Goal: Task Accomplishment & Management: Manage account settings

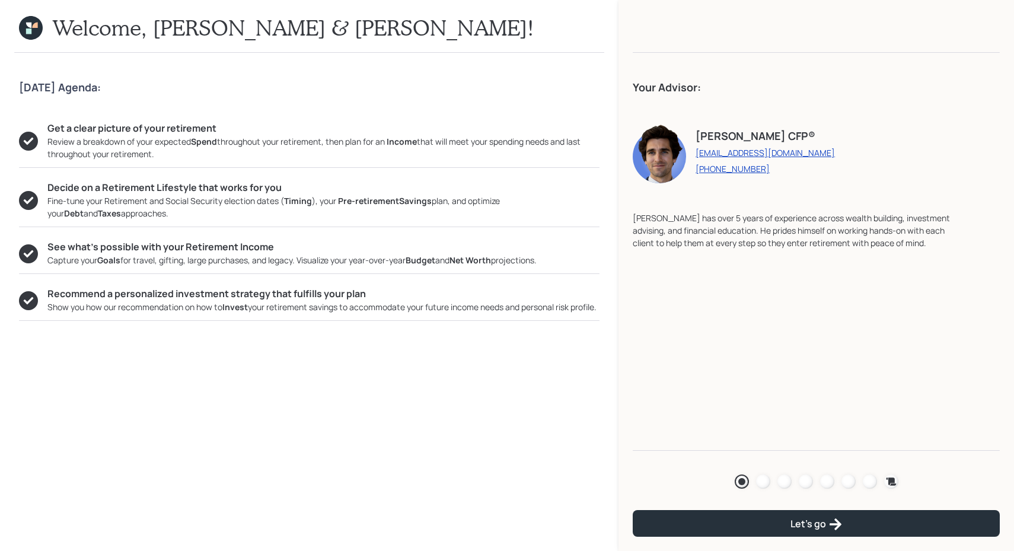
click at [769, 493] on nav "Agenda Review Income Spend Net-worth Budget Taxes Invest Let's go" at bounding box center [815, 495] width 395 height 110
click at [773, 489] on div "Agenda Review Income Spend Net-worth Budget Taxes Invest" at bounding box center [815, 481] width 367 height 24
click at [778, 488] on div "Agenda Review Income Spend Net-worth Budget Taxes Invest" at bounding box center [815, 481] width 367 height 24
click at [780, 488] on div "Agenda Review Income Spend Net-worth Budget Taxes Invest" at bounding box center [815, 481] width 367 height 24
click at [784, 483] on div at bounding box center [784, 481] width 14 height 14
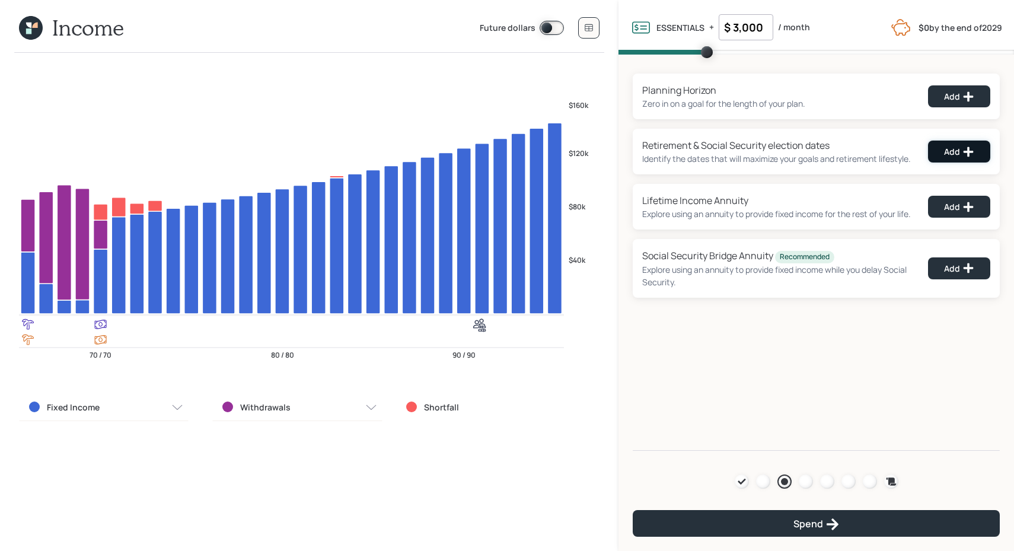
click at [958, 154] on div "Add" at bounding box center [959, 152] width 30 height 12
select select "5"
select select "4"
select select "5"
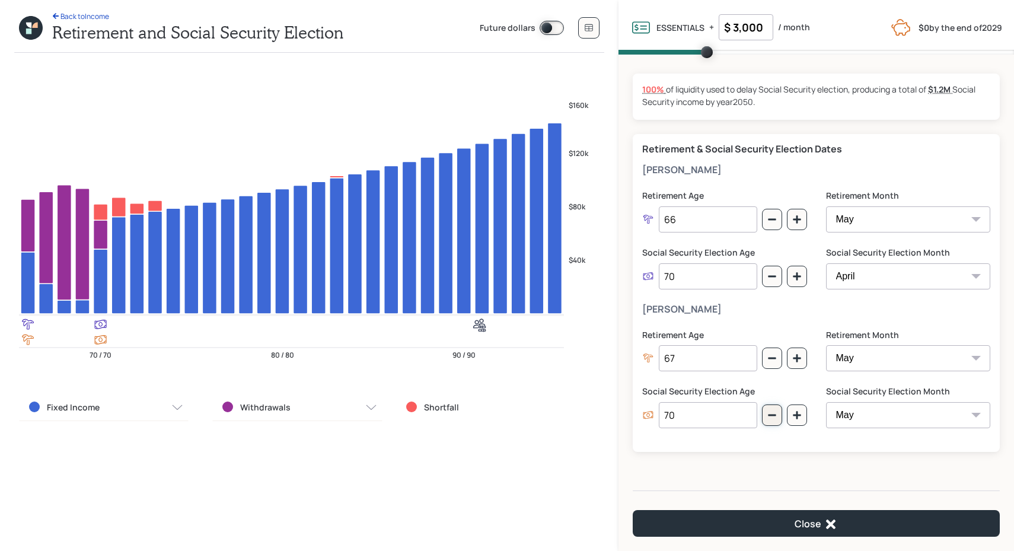
click at [774, 411] on icon "button" at bounding box center [771, 414] width 9 height 9
type input "68"
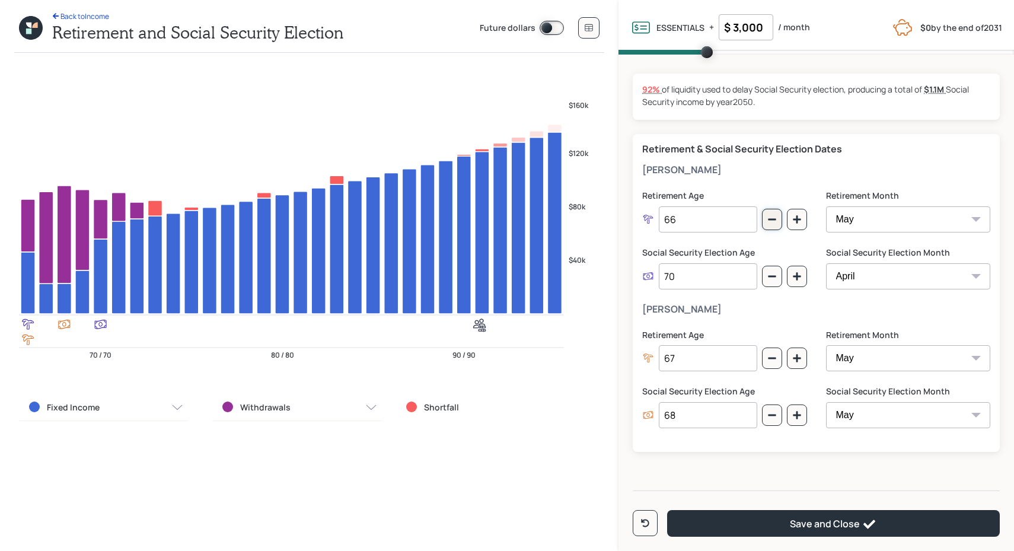
click at [768, 219] on icon "button" at bounding box center [772, 220] width 8 height 2
click at [793, 212] on button "button" at bounding box center [797, 219] width 20 height 21
type input "67"
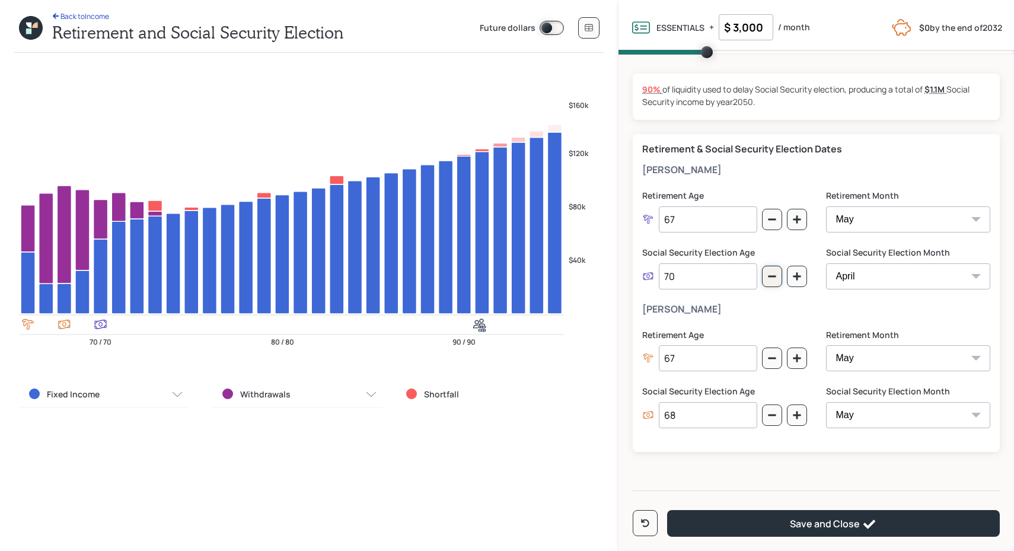
click at [769, 273] on icon "button" at bounding box center [771, 275] width 9 height 9
type input "69"
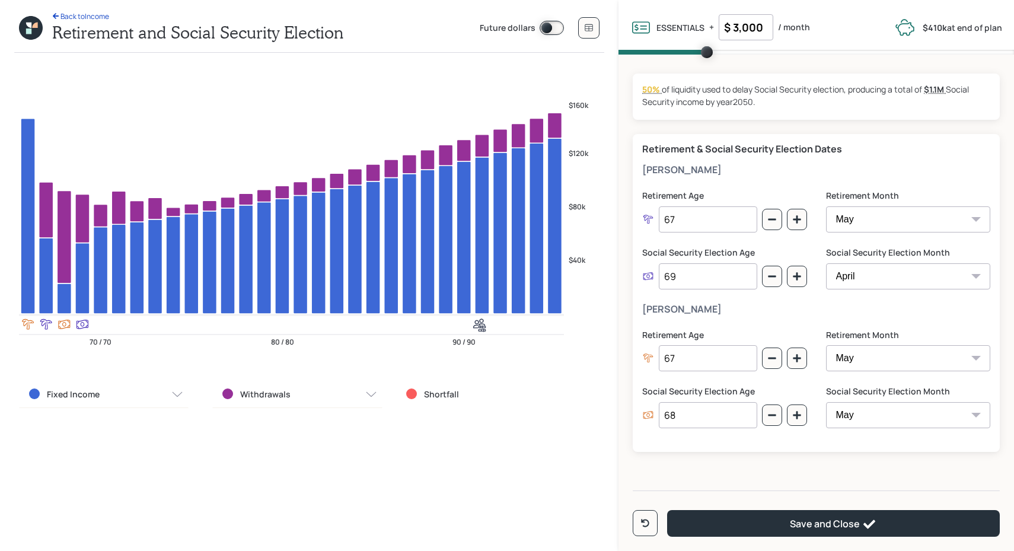
click at [786, 413] on div "68" at bounding box center [724, 415] width 164 height 26
click at [795, 414] on icon "button" at bounding box center [797, 415] width 8 height 8
type input "69"
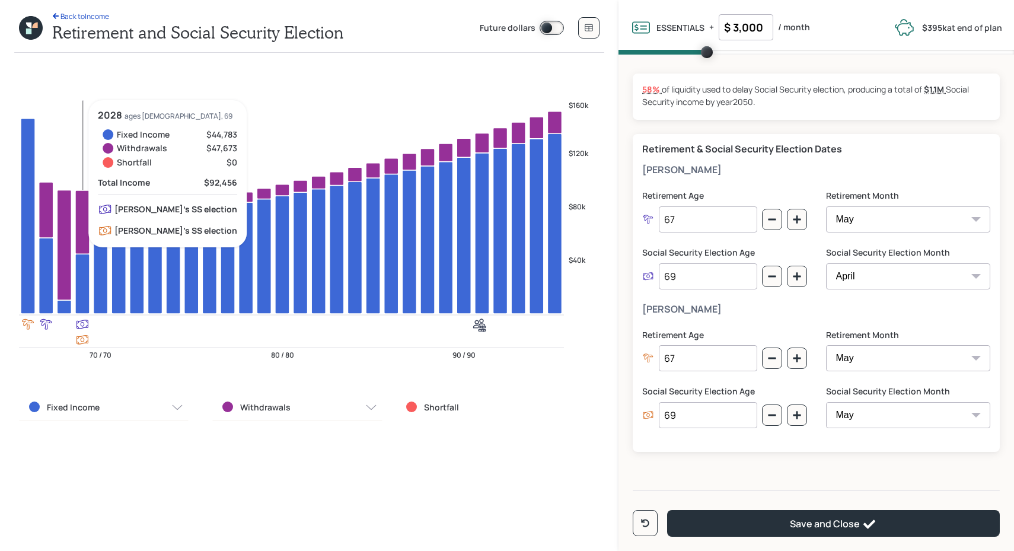
click at [84, 238] on icon at bounding box center [82, 221] width 14 height 63
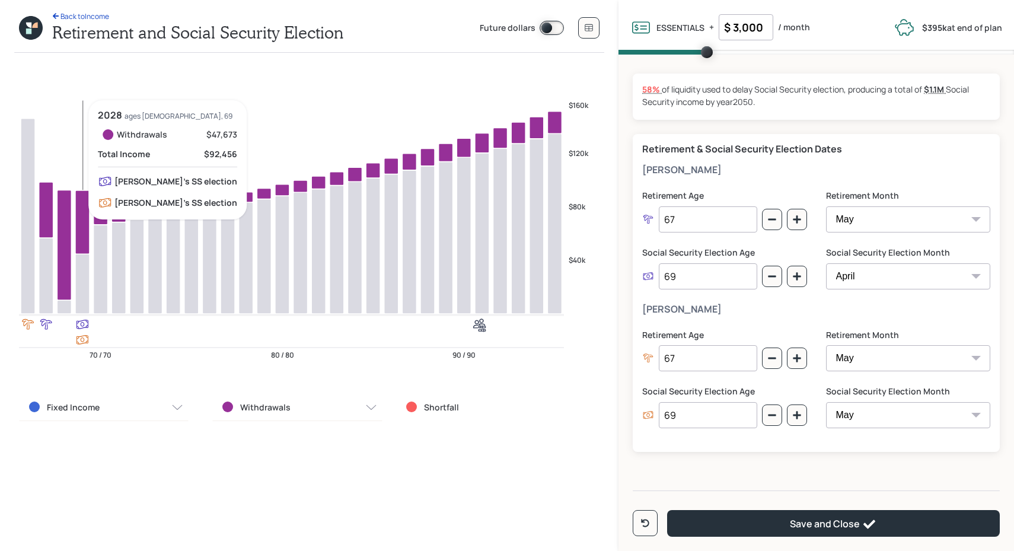
click at [84, 238] on icon at bounding box center [82, 221] width 14 height 63
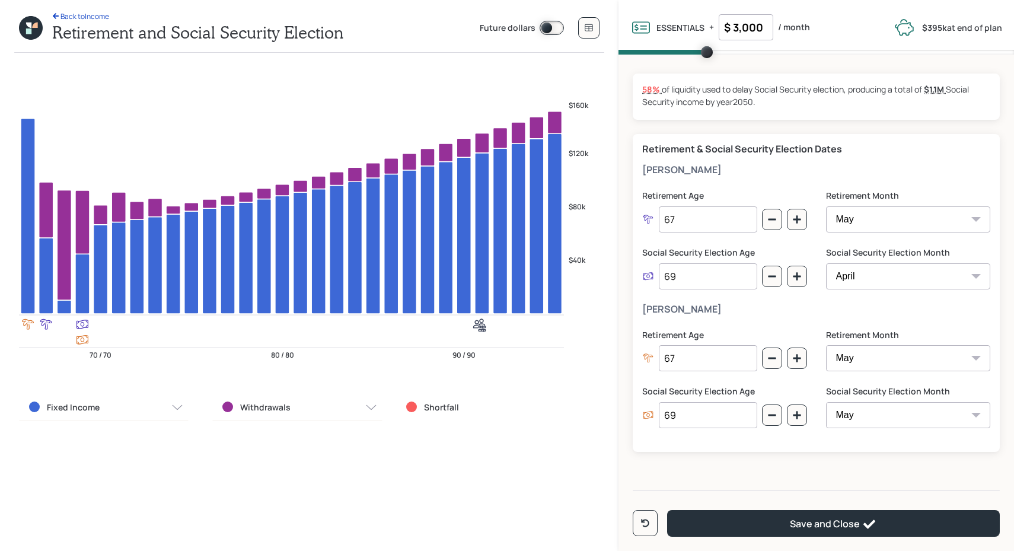
click at [699, 351] on input "67" at bounding box center [708, 358] width 98 height 26
click at [770, 222] on icon "button" at bounding box center [771, 219] width 9 height 9
type input "66"
click at [768, 272] on icon "button" at bounding box center [771, 275] width 9 height 9
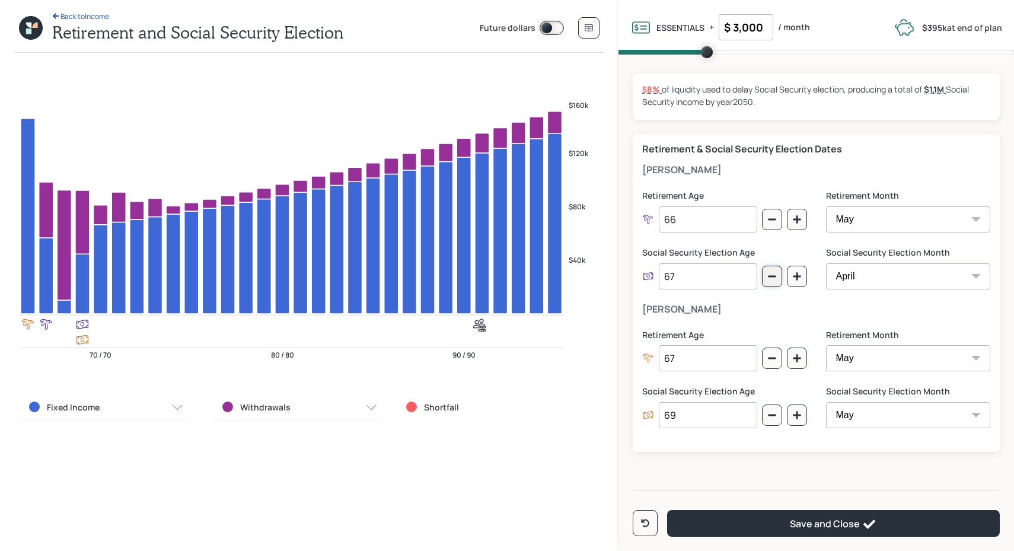
click at [768, 272] on icon "button" at bounding box center [771, 275] width 9 height 9
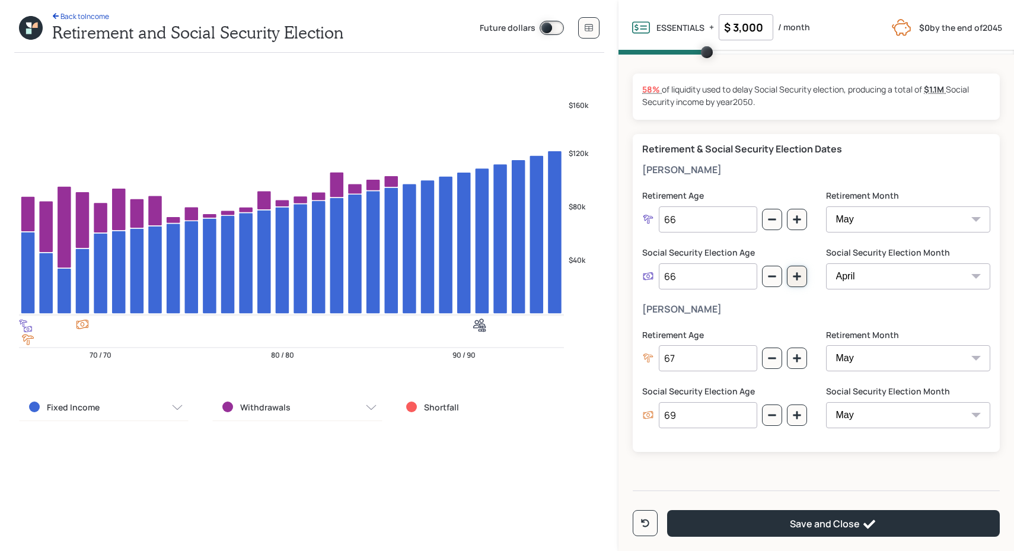
click at [790, 277] on button "button" at bounding box center [797, 276] width 20 height 21
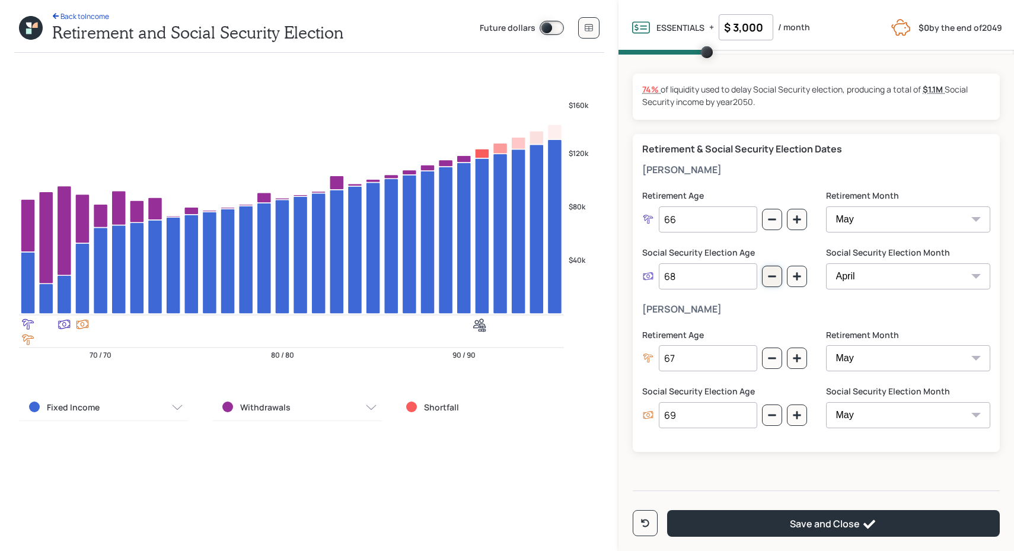
click at [774, 281] on button "button" at bounding box center [772, 276] width 20 height 21
type input "67"
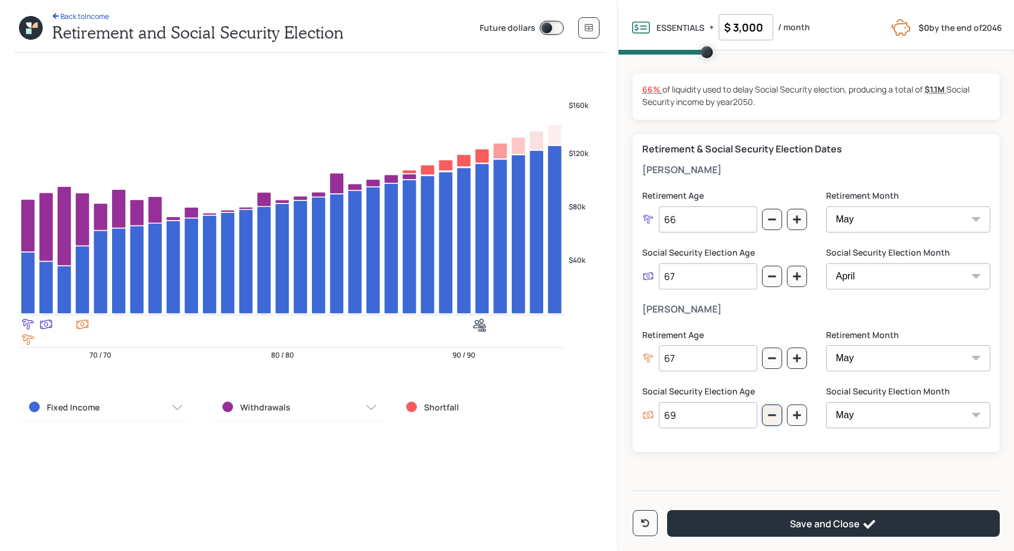
click at [775, 413] on icon "button" at bounding box center [771, 414] width 9 height 9
type input "67"
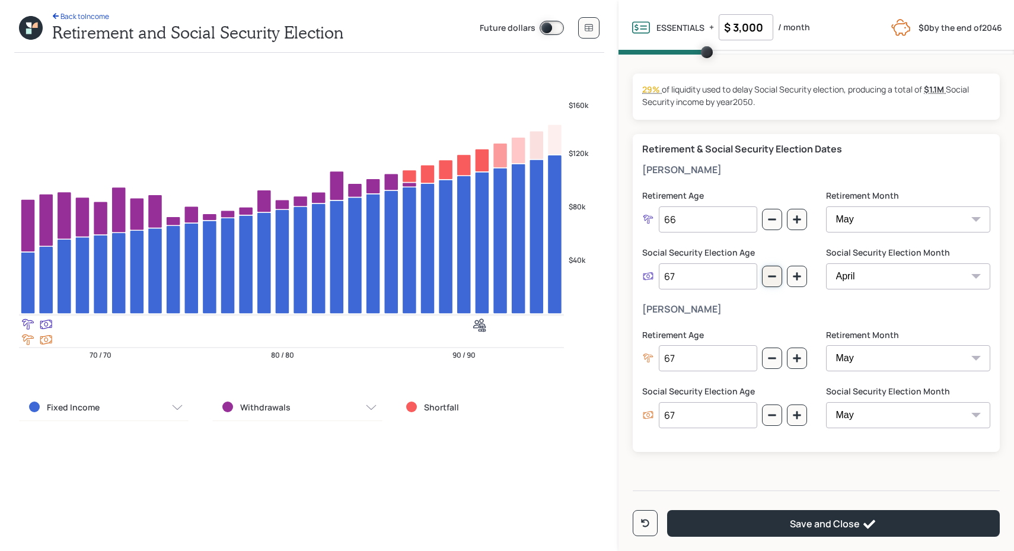
click at [772, 272] on icon "button" at bounding box center [771, 275] width 9 height 9
click at [795, 276] on icon "button" at bounding box center [797, 276] width 8 height 8
type input "67"
click at [793, 228] on button "button" at bounding box center [797, 219] width 20 height 21
type input "67"
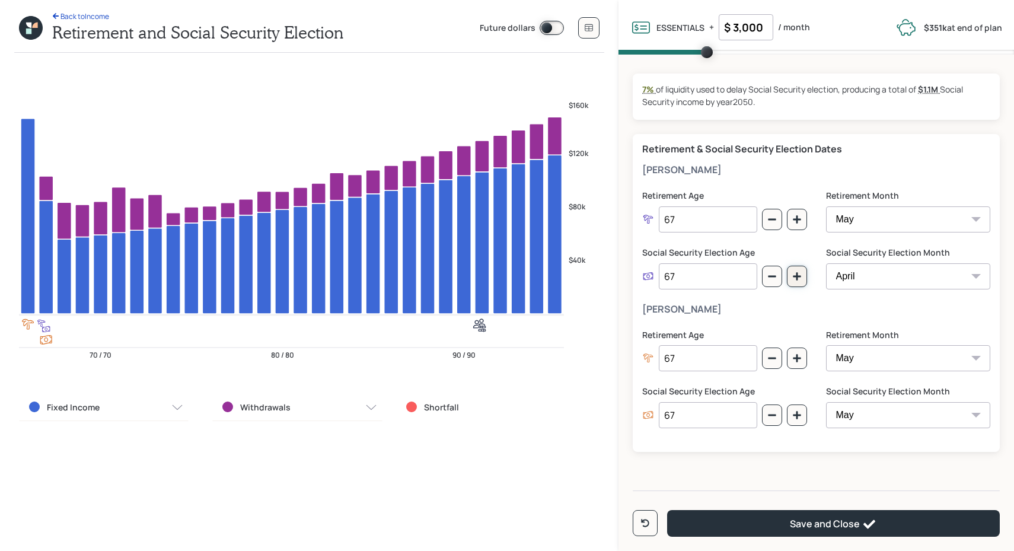
click at [801, 274] on button "button" at bounding box center [797, 276] width 20 height 21
type input "68"
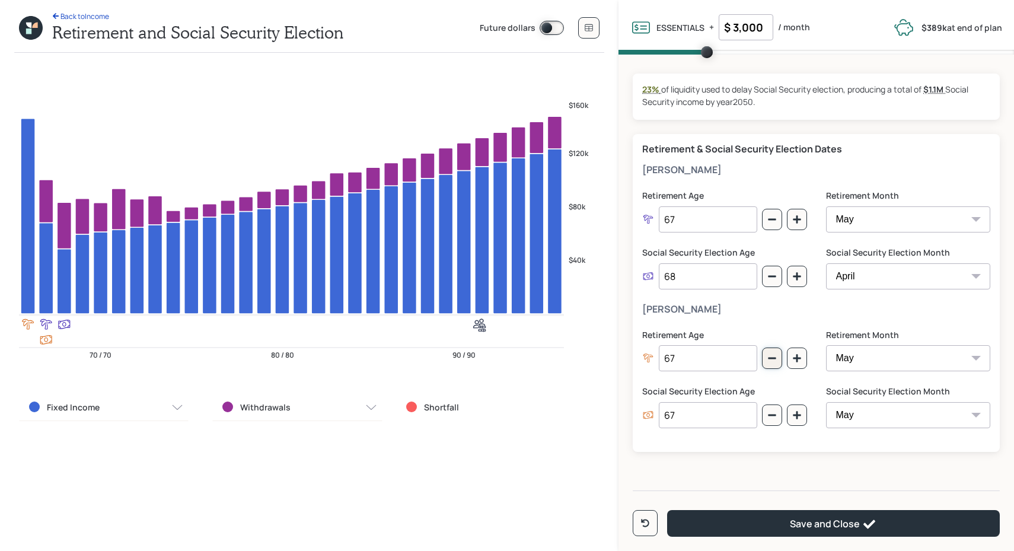
click at [772, 362] on icon "button" at bounding box center [771, 357] width 9 height 9
type input "65"
click at [775, 222] on icon "button" at bounding box center [771, 219] width 9 height 9
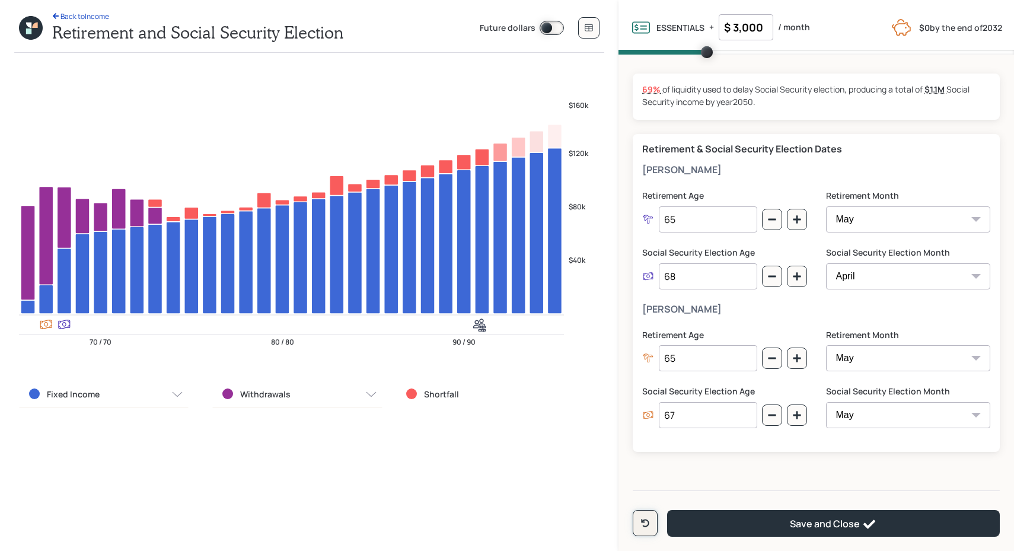
click at [651, 518] on button at bounding box center [644, 523] width 25 height 26
type input "66"
type input "70"
type input "67"
type input "70"
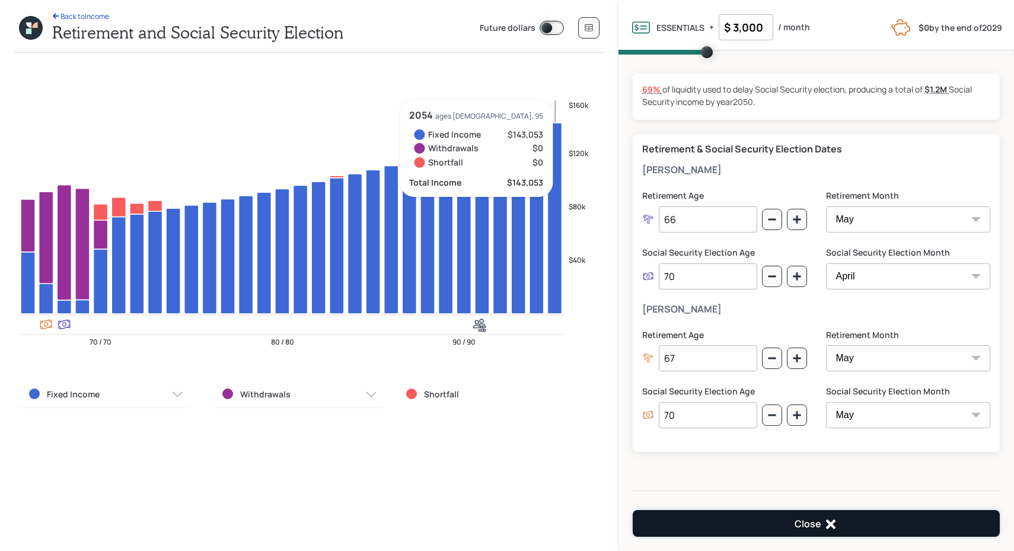
click at [797, 524] on div "Close" at bounding box center [815, 524] width 43 height 14
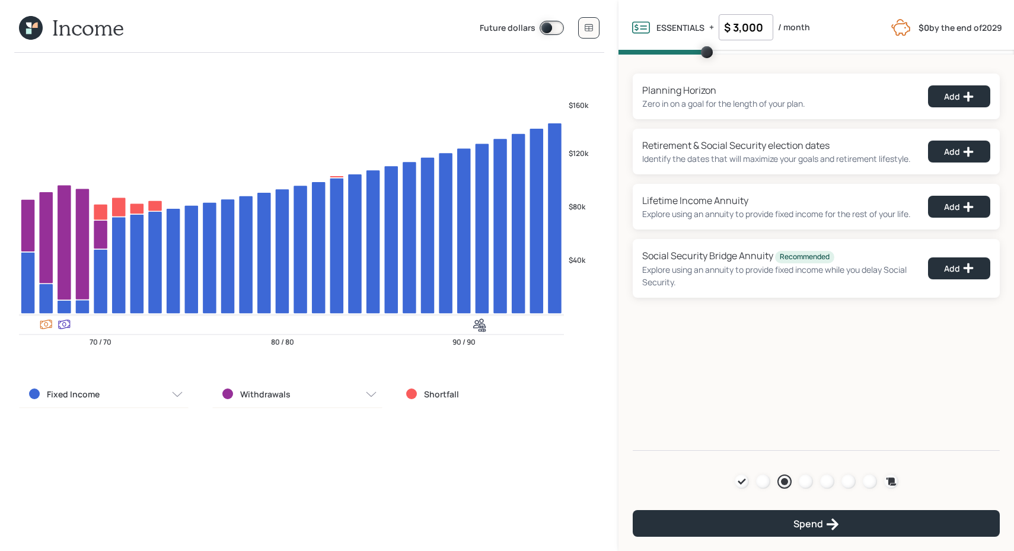
click at [34, 31] on icon at bounding box center [31, 28] width 24 height 24
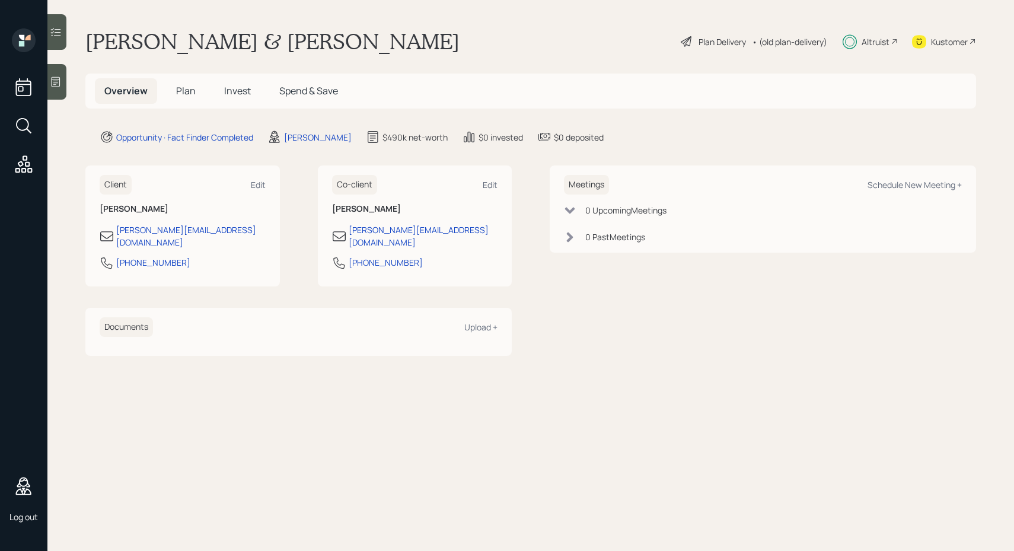
click at [181, 90] on span "Plan" at bounding box center [186, 90] width 20 height 13
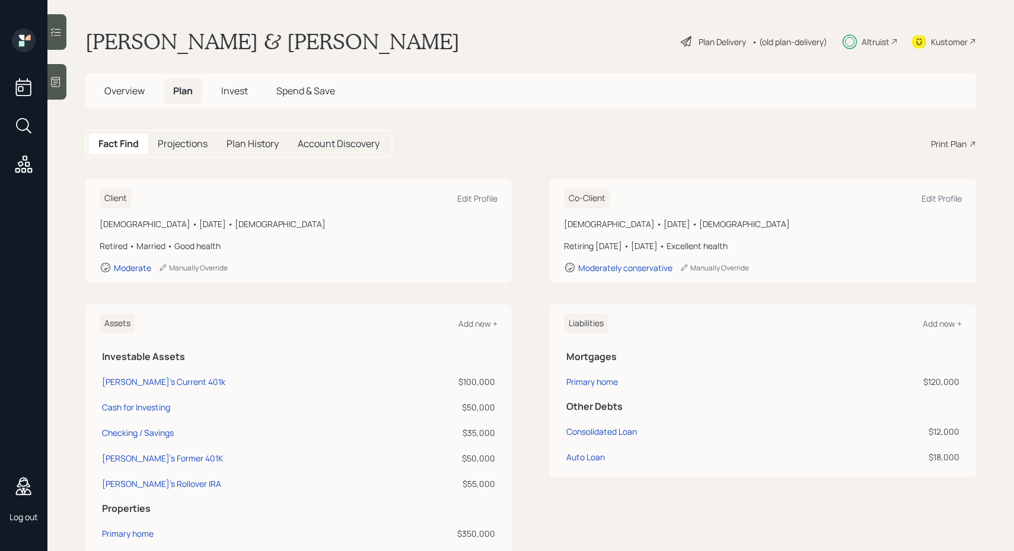
click at [723, 42] on div "Plan Delivery" at bounding box center [721, 42] width 47 height 12
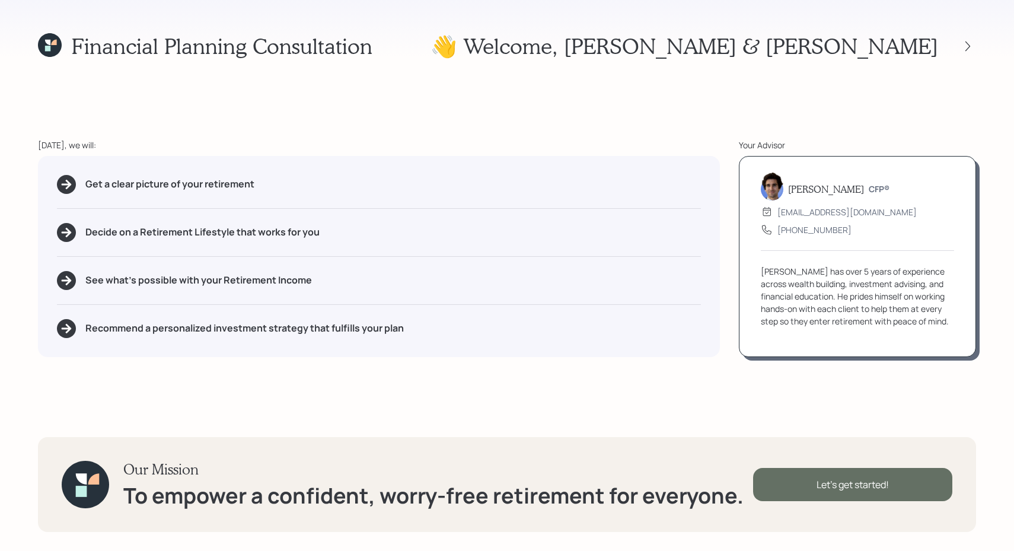
click at [788, 498] on div "Let's get started!" at bounding box center [852, 484] width 199 height 33
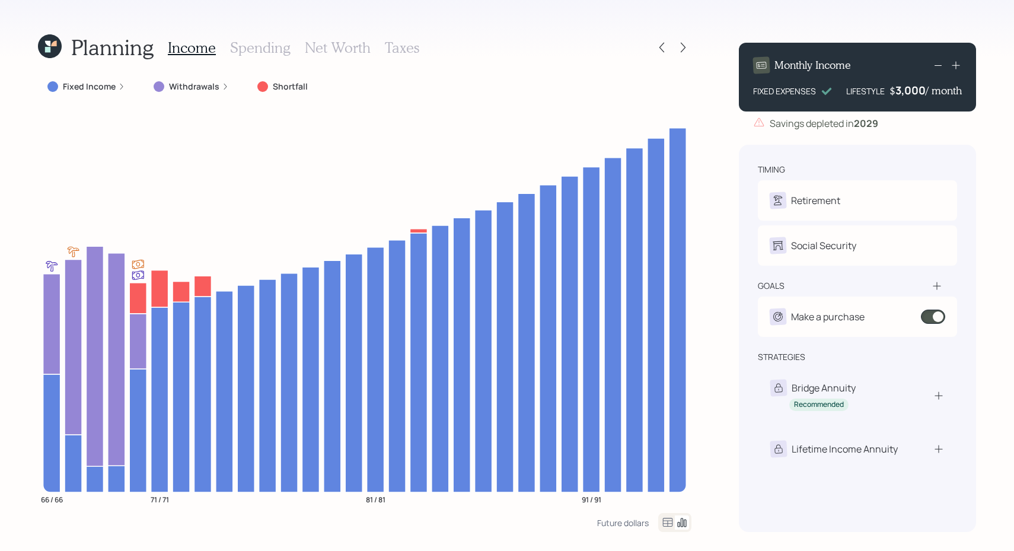
click at [344, 40] on h3 "Net Worth" at bounding box center [338, 47] width 66 height 17
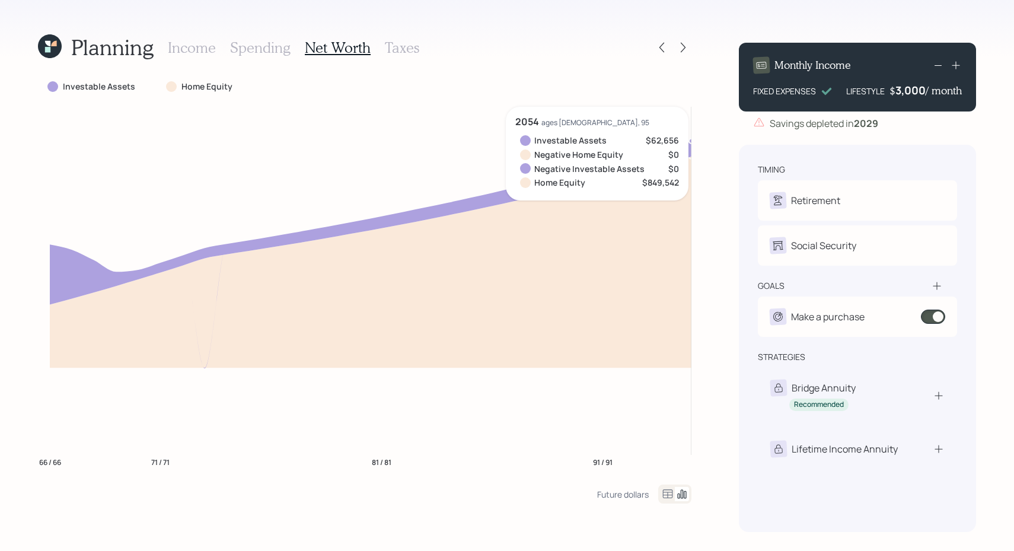
click at [683, 138] on icon "66 / 66 71 / 71 81 / 81 91 / 91" at bounding box center [364, 296] width 653 height 378
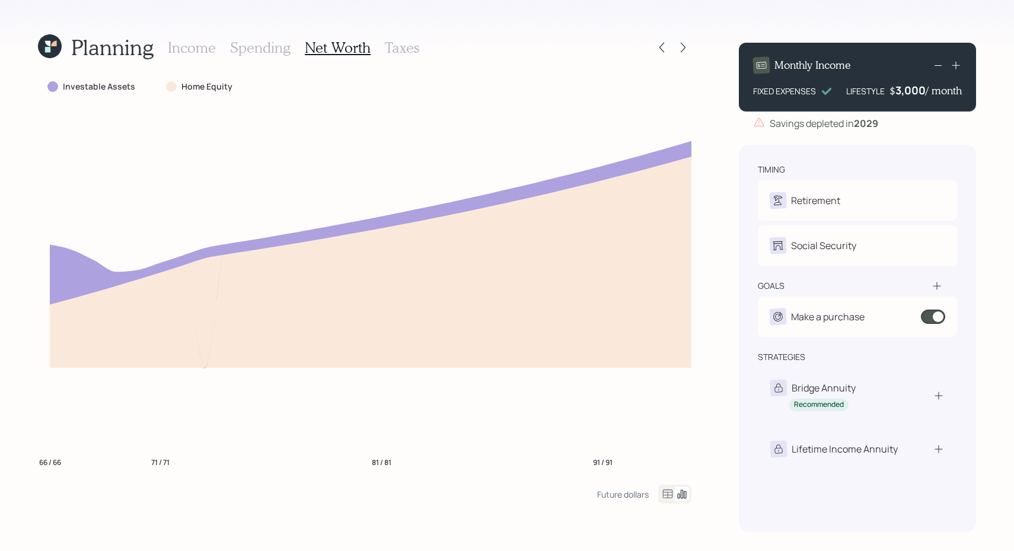
click at [265, 44] on h3 "Spending" at bounding box center [260, 47] width 60 height 17
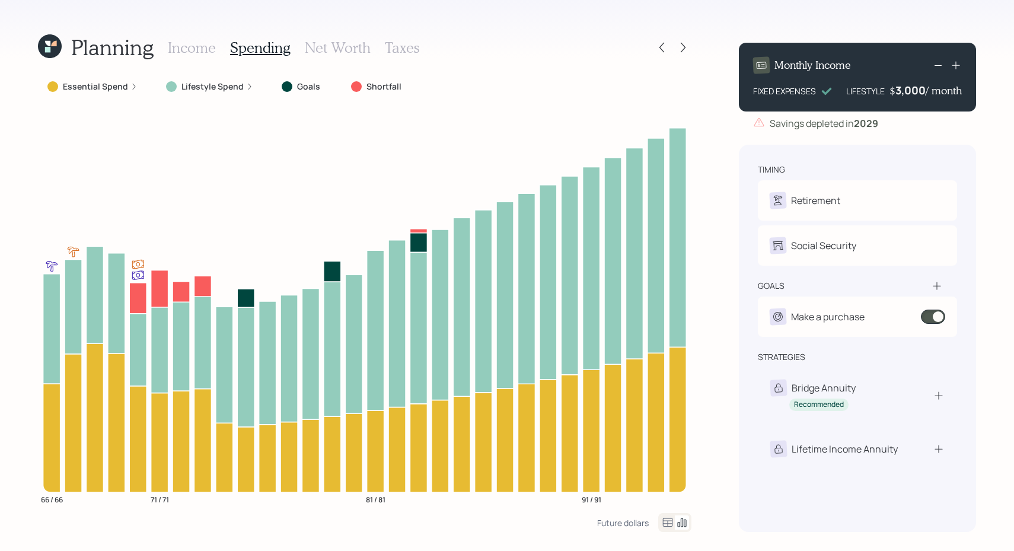
click at [203, 43] on h3 "Income" at bounding box center [192, 47] width 48 height 17
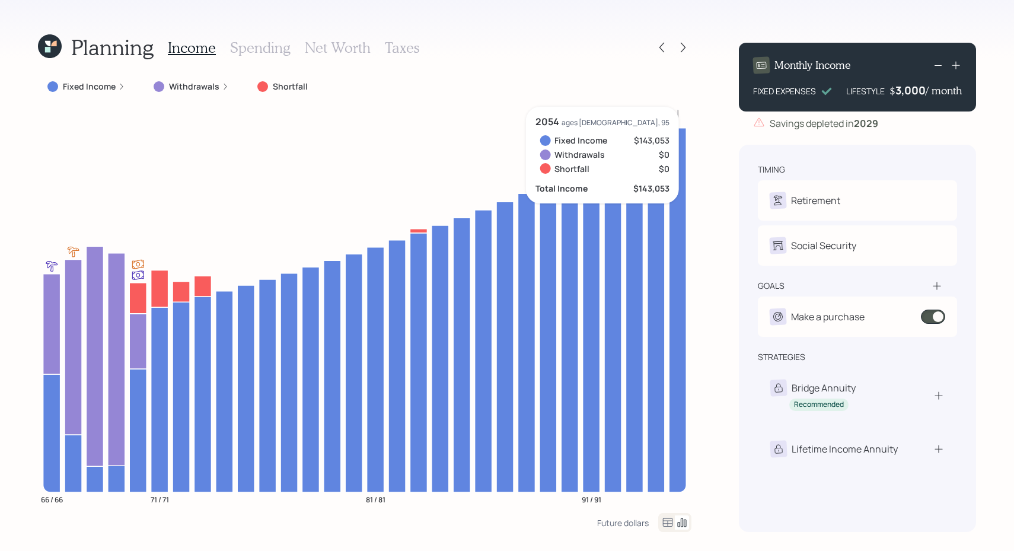
click at [959, 66] on icon at bounding box center [956, 65] width 12 height 12
click at [942, 66] on icon at bounding box center [938, 65] width 14 height 14
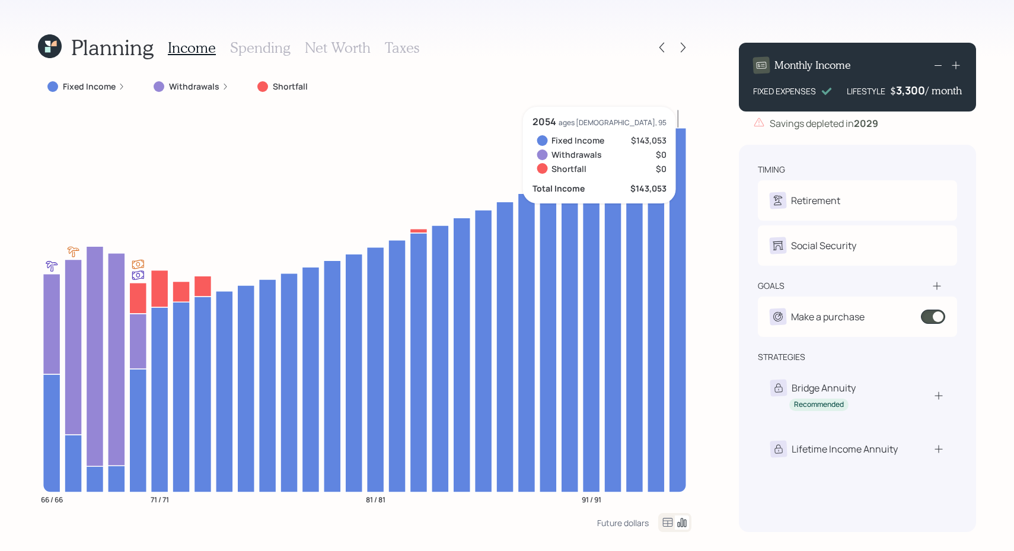
click at [942, 66] on icon at bounding box center [938, 65] width 14 height 14
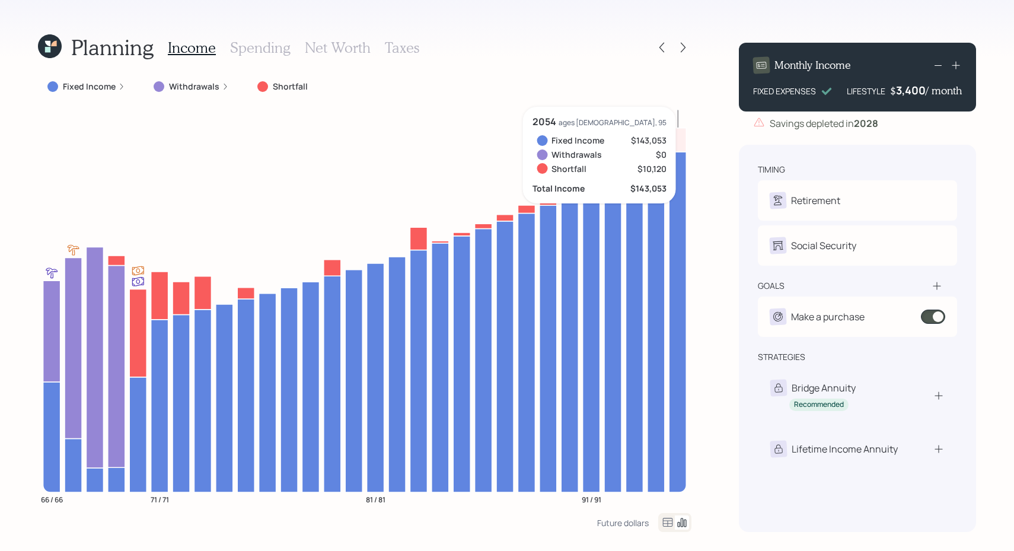
click at [942, 66] on icon at bounding box center [938, 65] width 14 height 14
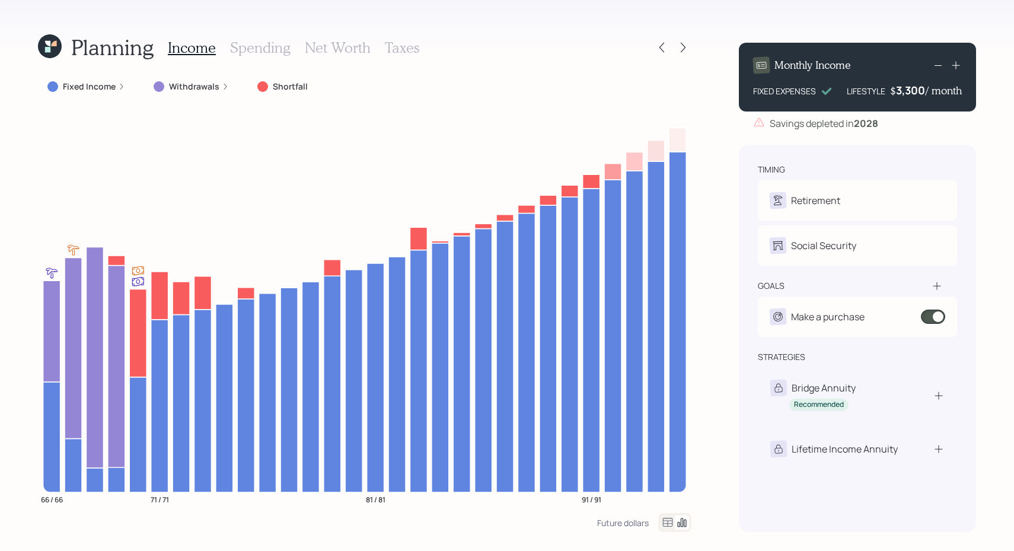
click at [118, 81] on div "Fixed Income" at bounding box center [86, 87] width 78 height 12
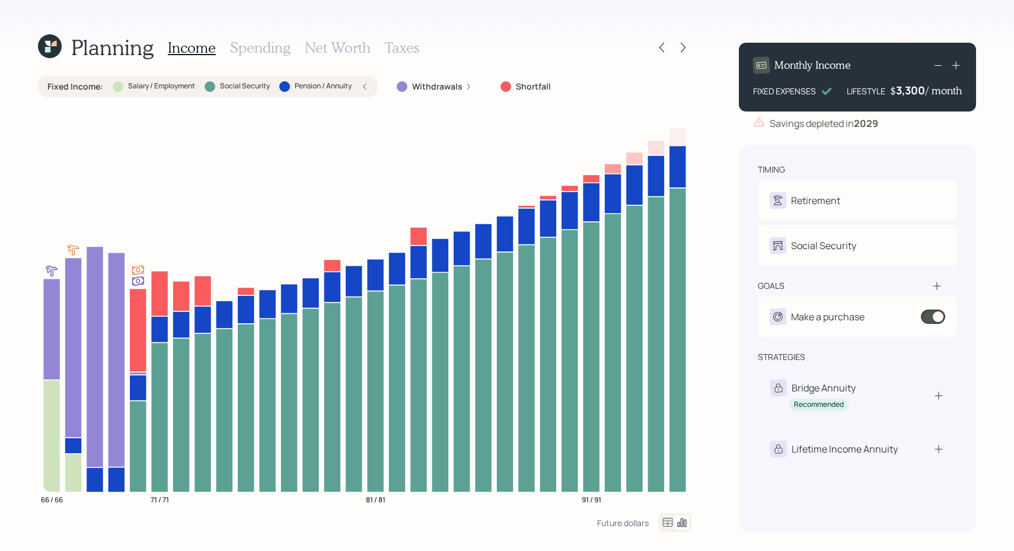
click at [50, 52] on icon at bounding box center [50, 46] width 26 height 26
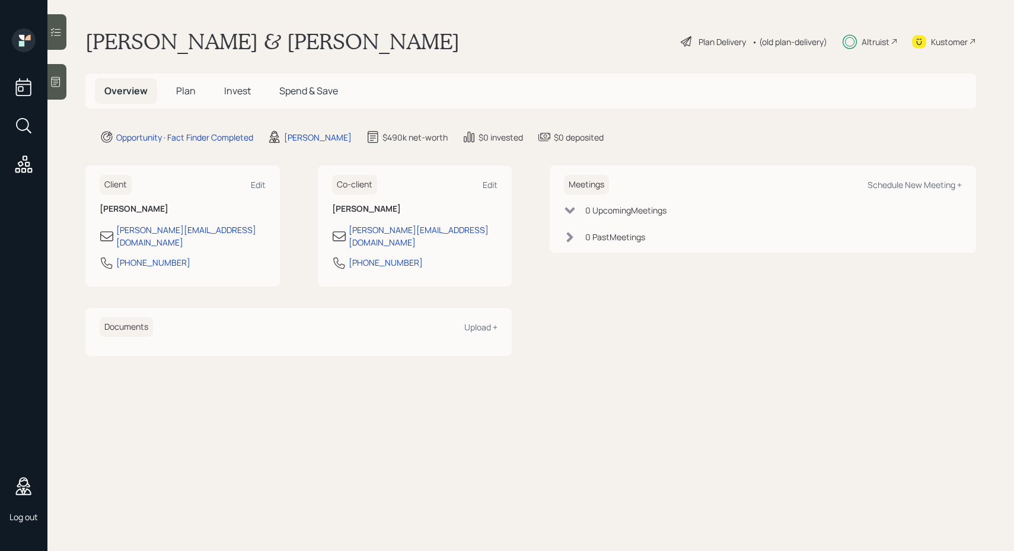
click at [188, 97] on span "Plan" at bounding box center [186, 90] width 20 height 13
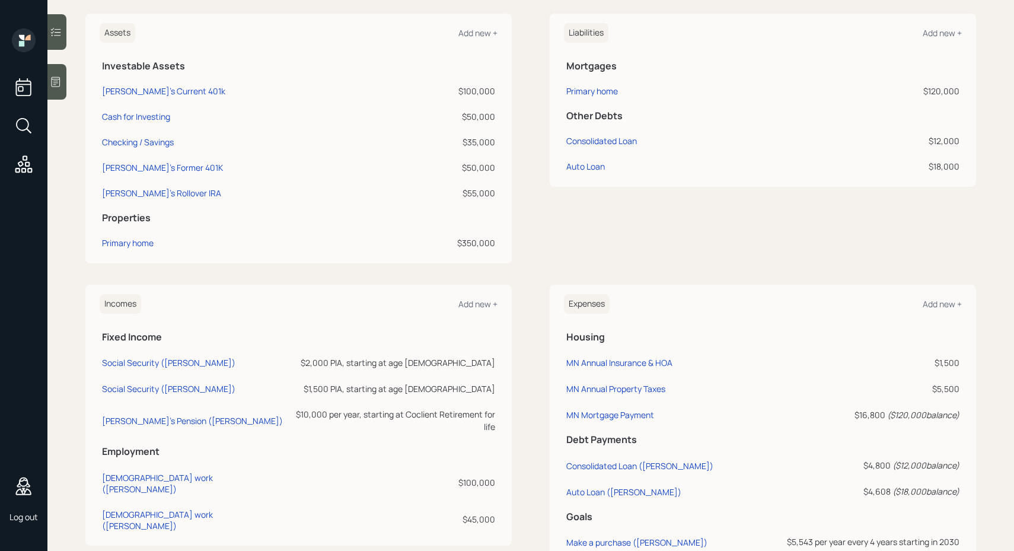
scroll to position [307, 0]
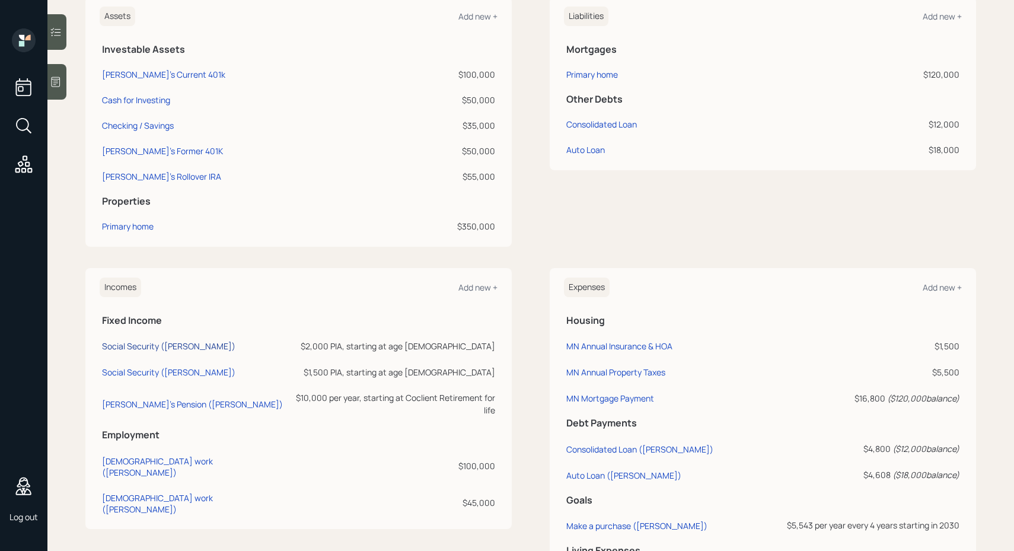
click at [146, 342] on div "Social Security ([PERSON_NAME])" at bounding box center [168, 345] width 133 height 11
select select "4"
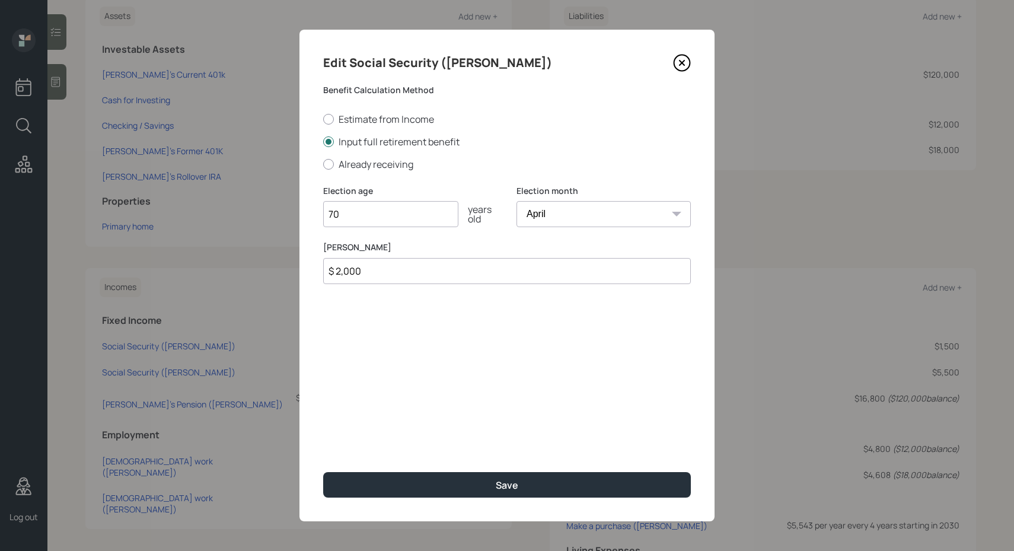
click at [339, 273] on input "$ 2,000" at bounding box center [507, 271] width 368 height 26
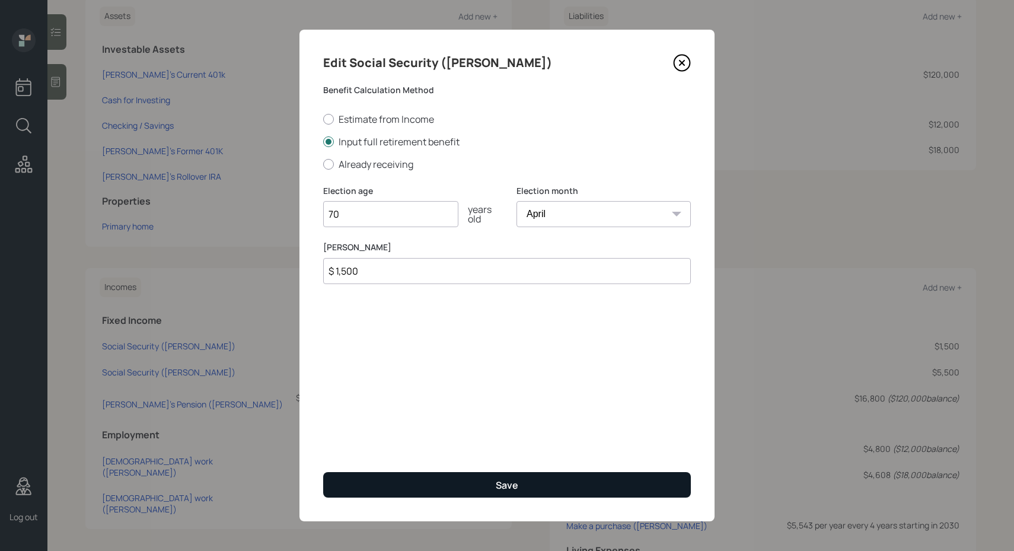
type input "$ 1,500"
click at [545, 491] on button "Save" at bounding box center [507, 484] width 368 height 25
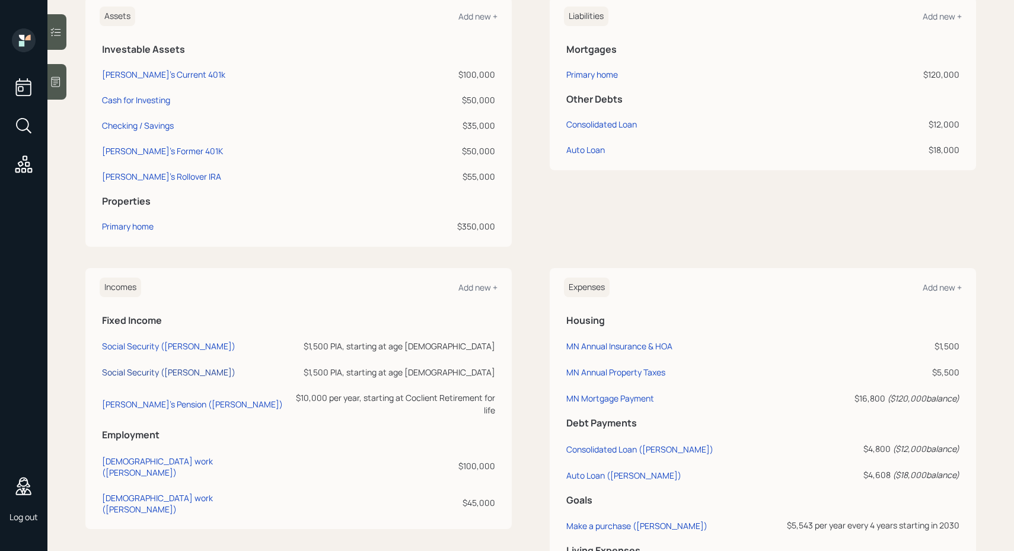
click at [167, 375] on div "Social Security ([PERSON_NAME])" at bounding box center [168, 371] width 133 height 11
select select "5"
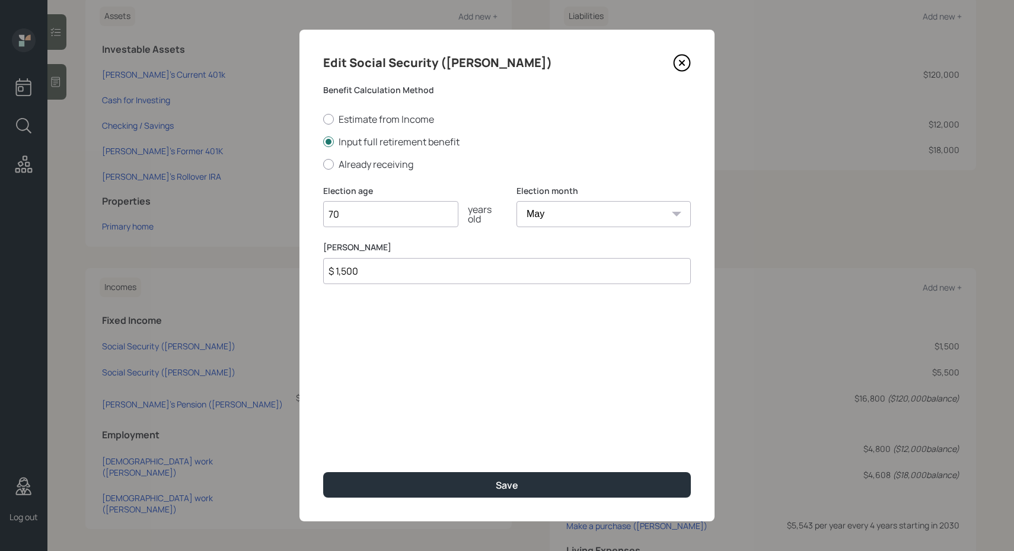
click at [340, 278] on input "$ 1,500" at bounding box center [507, 271] width 368 height 26
click at [349, 269] on input "$ 1,500" at bounding box center [507, 271] width 368 height 26
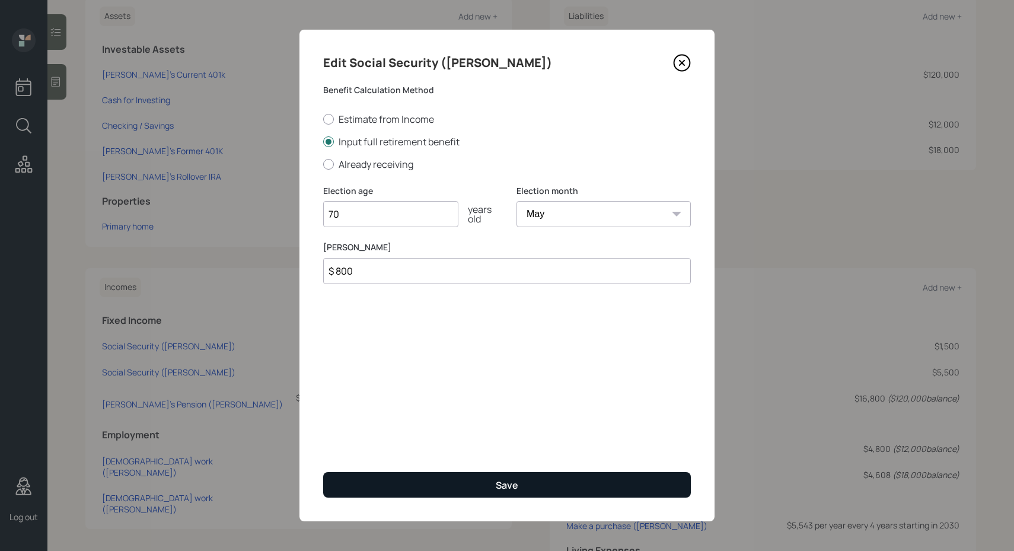
type input "$ 800"
click at [425, 480] on button "Save" at bounding box center [507, 484] width 368 height 25
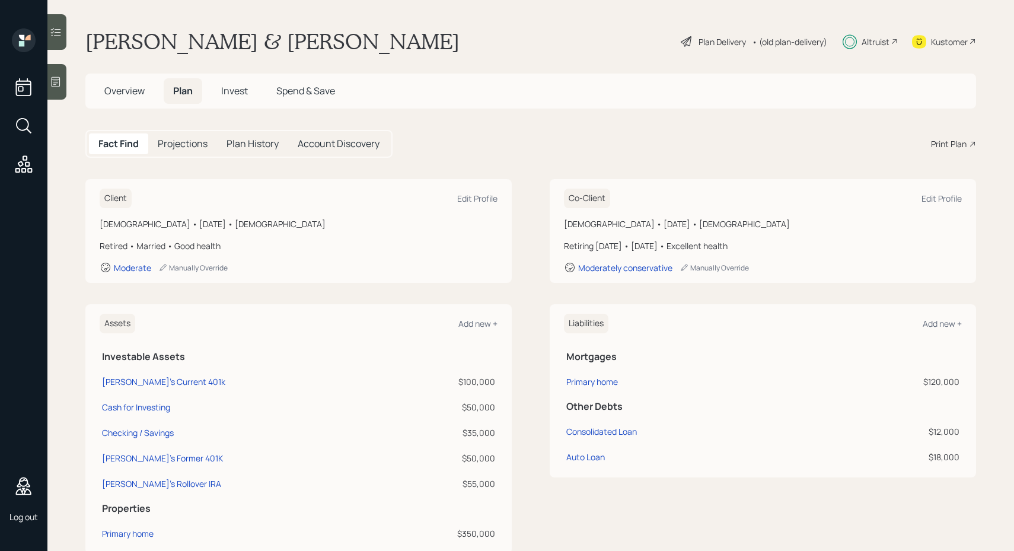
click at [723, 39] on div "Plan Delivery" at bounding box center [721, 42] width 47 height 12
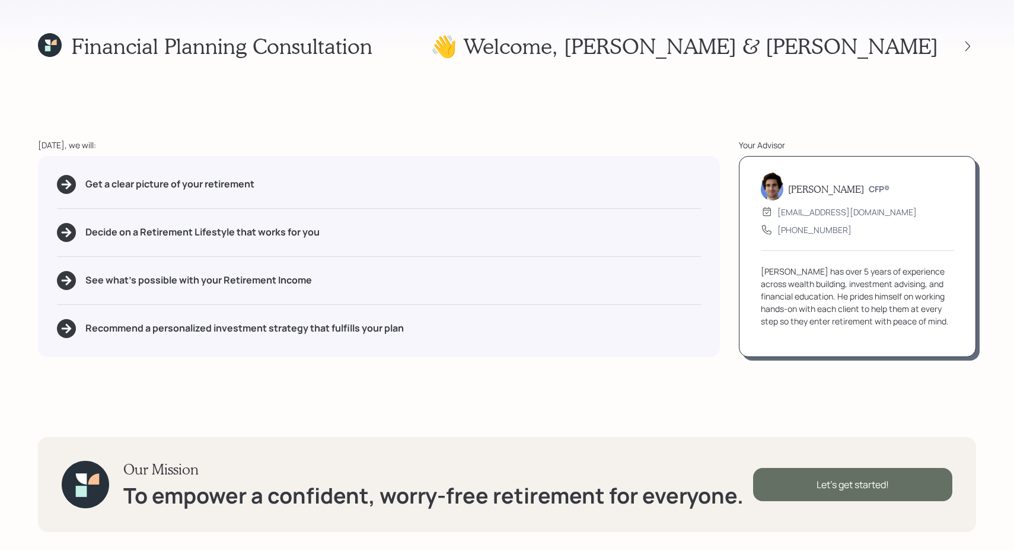
click at [769, 480] on div "Let's get started!" at bounding box center [852, 484] width 199 height 33
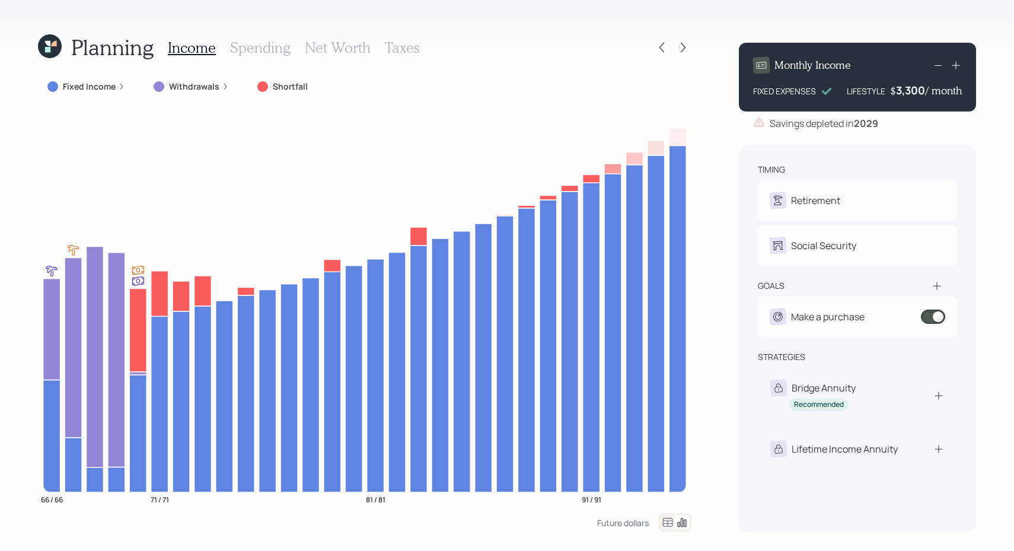
click at [938, 64] on icon at bounding box center [938, 65] width 14 height 14
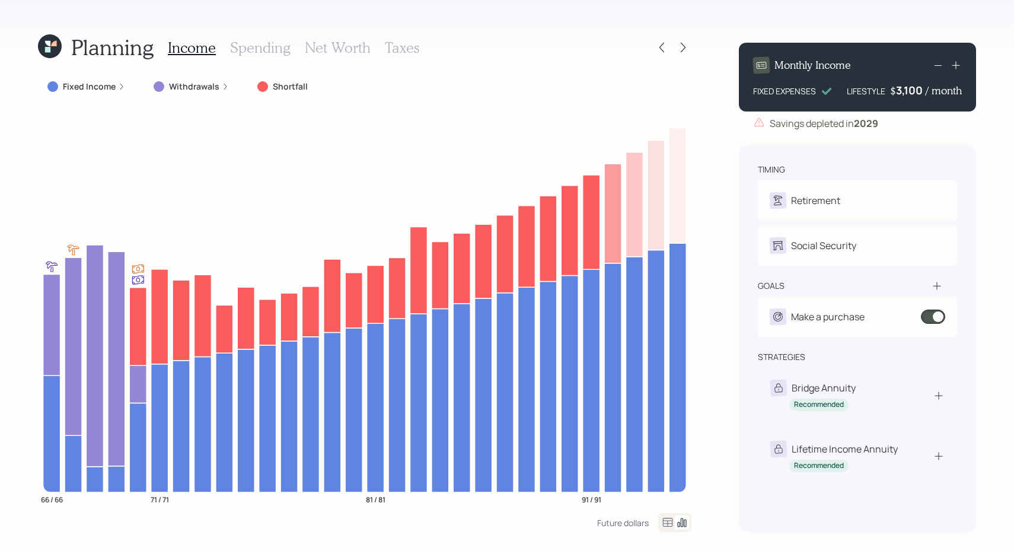
click at [958, 66] on icon at bounding box center [956, 65] width 12 height 12
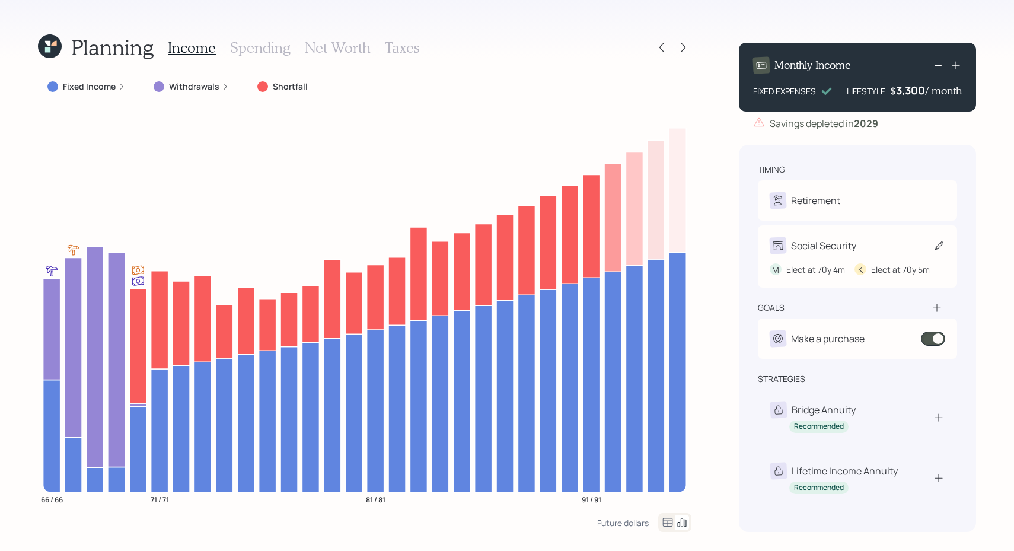
click at [790, 257] on div "M Elect at 70y 4m K Elect at 70y 5m" at bounding box center [856, 265] width 175 height 22
select select "4"
select select "5"
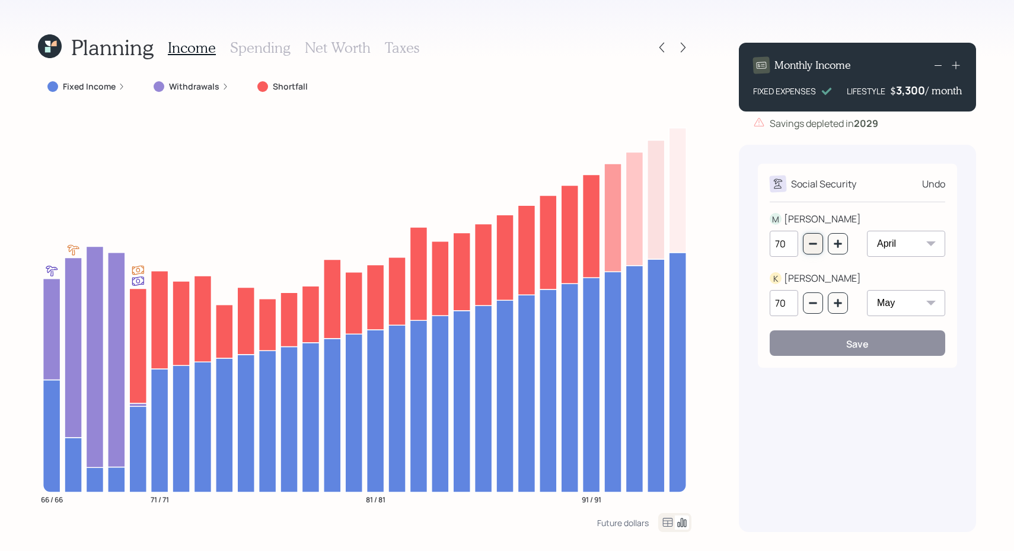
click at [808, 250] on button "button" at bounding box center [813, 243] width 20 height 21
type input "68"
click at [816, 305] on icon "button" at bounding box center [812, 302] width 9 height 9
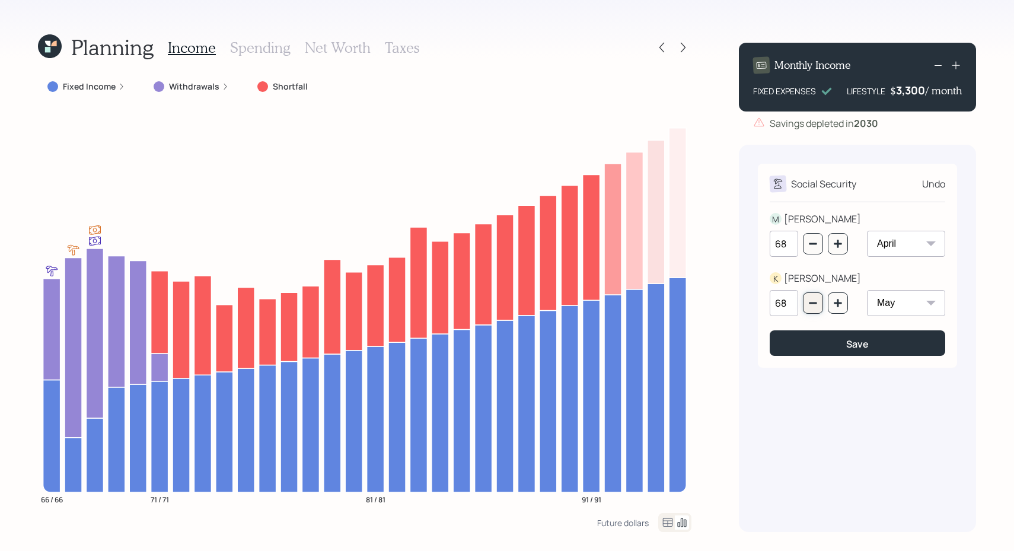
click at [816, 305] on icon "button" at bounding box center [812, 302] width 9 height 9
type input "67"
click at [817, 247] on button "button" at bounding box center [813, 243] width 20 height 21
type input "67"
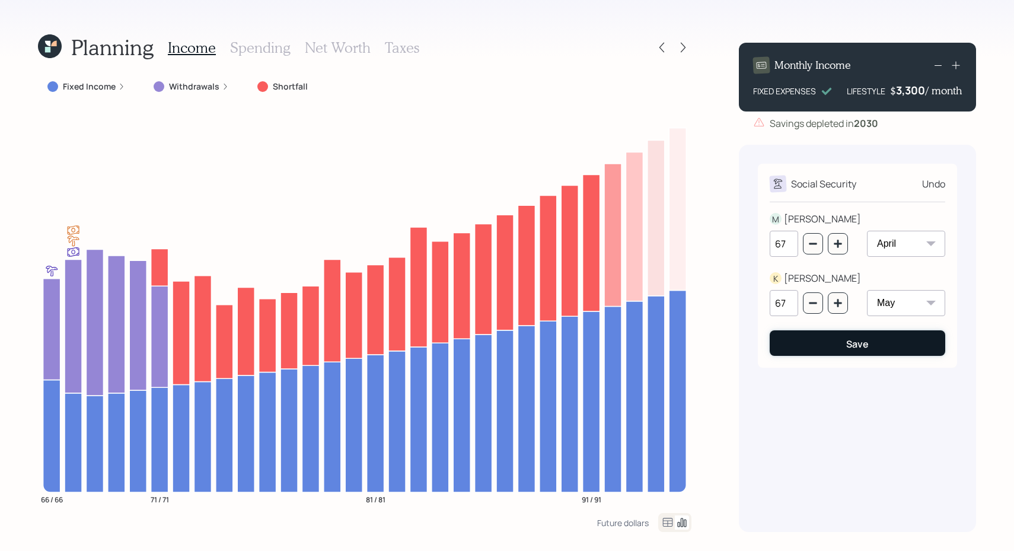
click at [799, 355] on button "Save" at bounding box center [856, 342] width 175 height 25
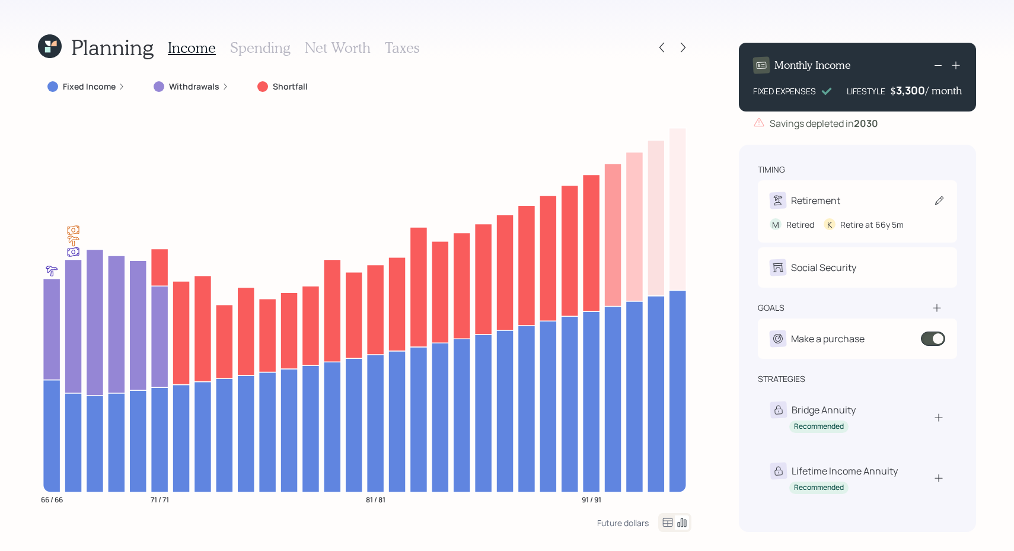
click at [791, 201] on div "Retirement" at bounding box center [815, 200] width 49 height 14
select select "5"
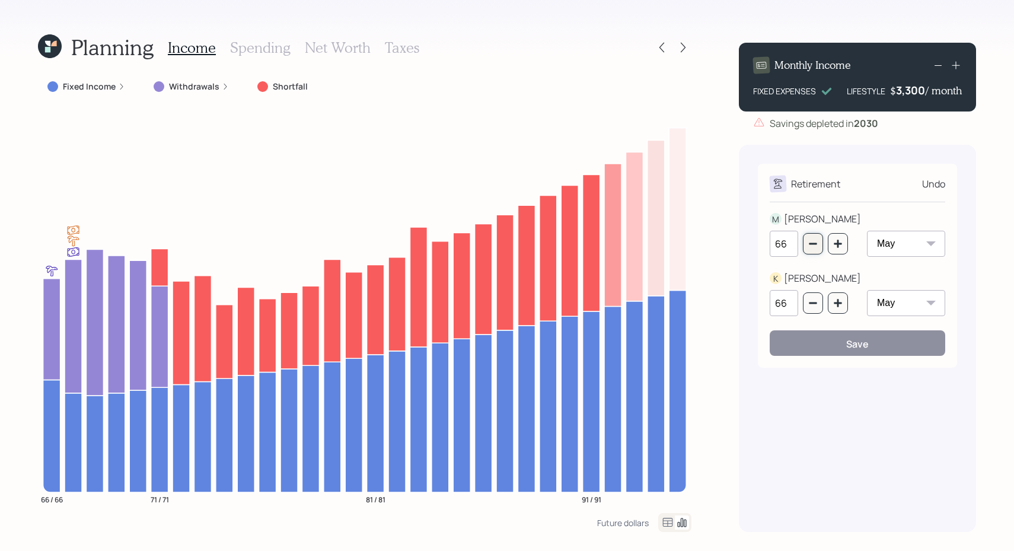
click at [809, 245] on icon "button" at bounding box center [812, 243] width 9 height 9
type input "65"
click at [811, 299] on icon "button" at bounding box center [812, 302] width 9 height 9
type input "65"
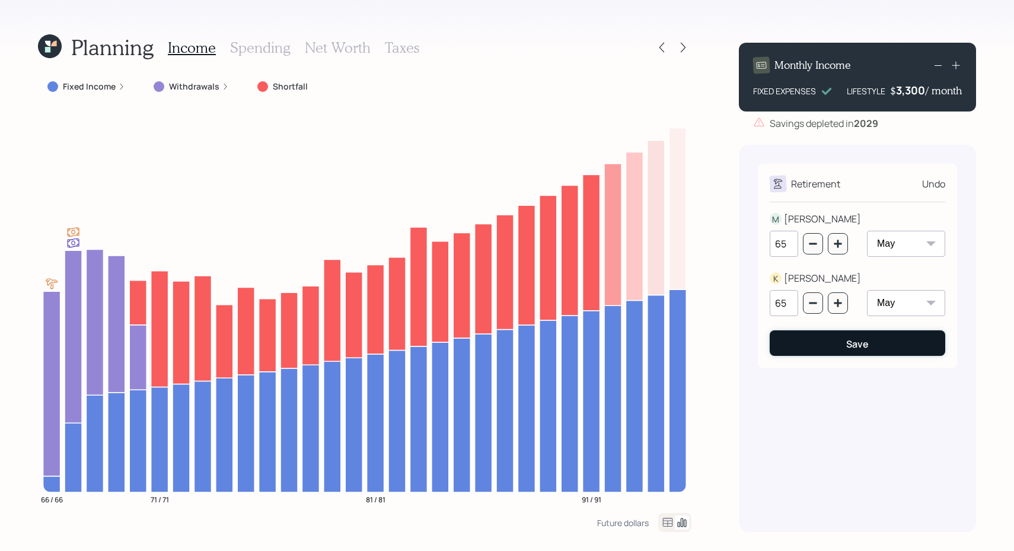
click at [795, 336] on button "Save" at bounding box center [856, 342] width 175 height 25
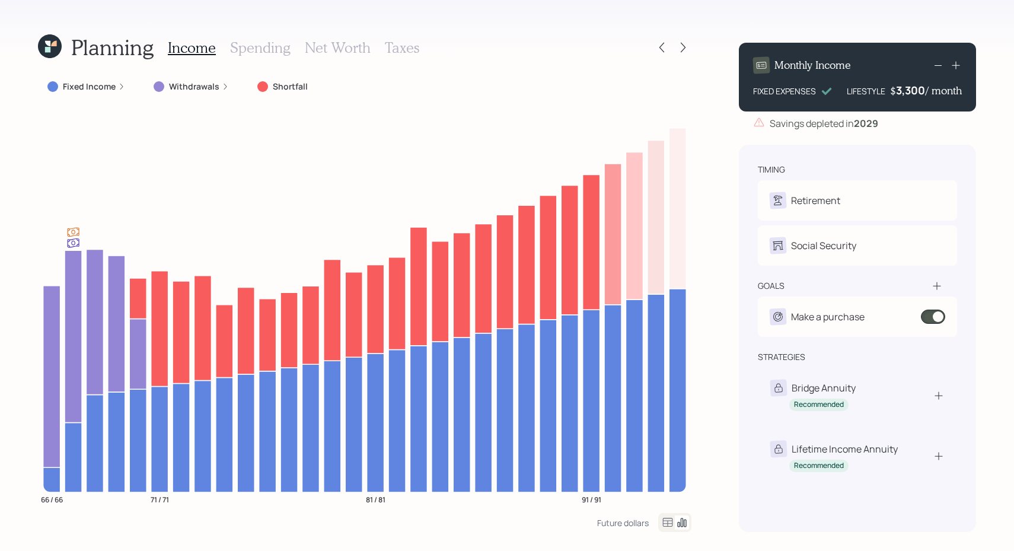
click at [936, 62] on icon at bounding box center [938, 65] width 14 height 14
click at [939, 72] on div at bounding box center [946, 65] width 31 height 17
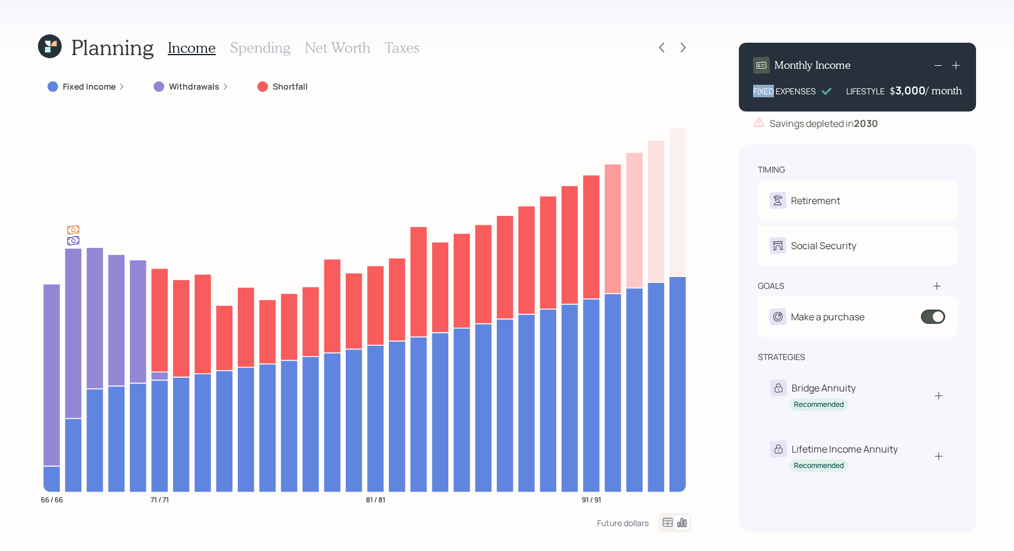
click at [939, 70] on icon at bounding box center [938, 65] width 14 height 14
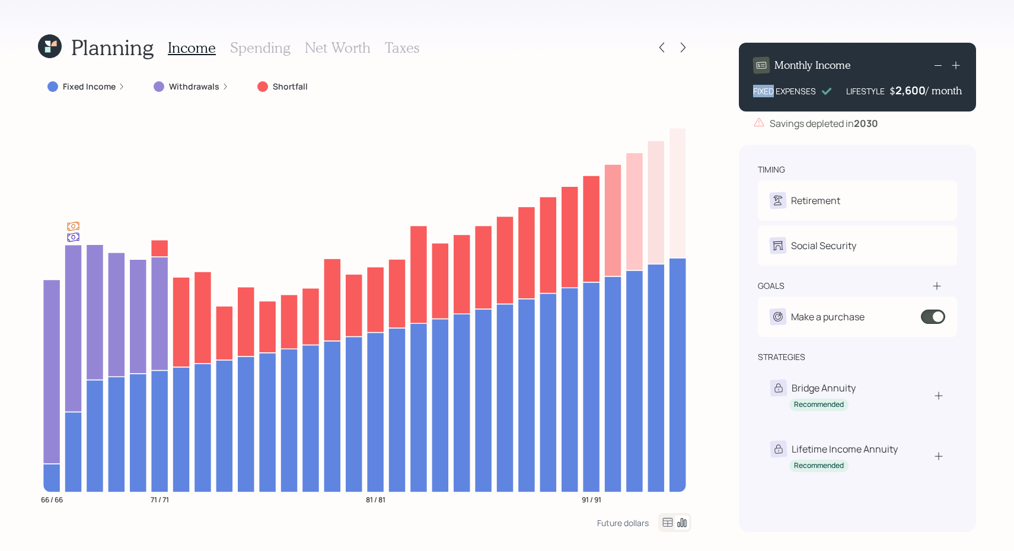
click at [939, 70] on icon at bounding box center [938, 65] width 14 height 14
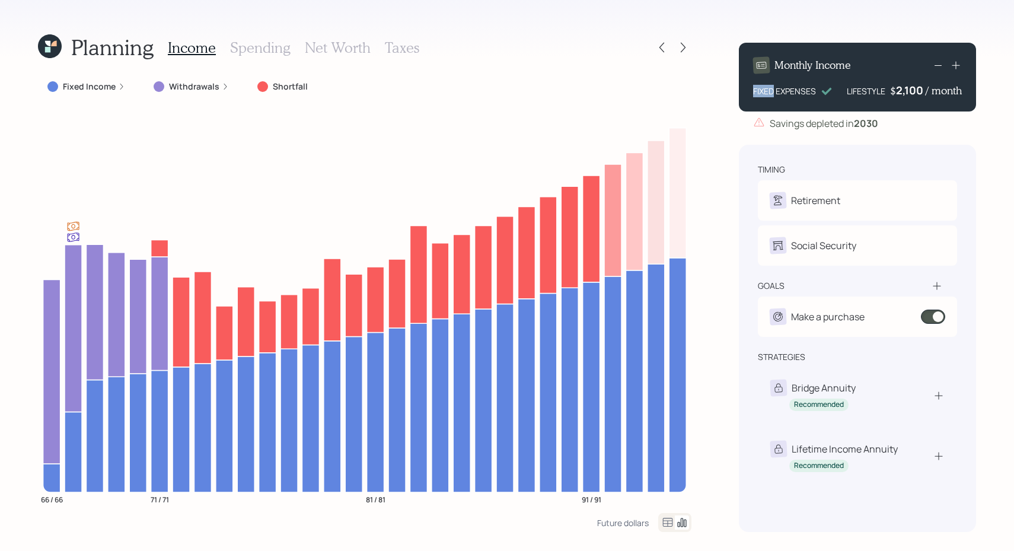
click at [939, 70] on icon at bounding box center [938, 65] width 14 height 14
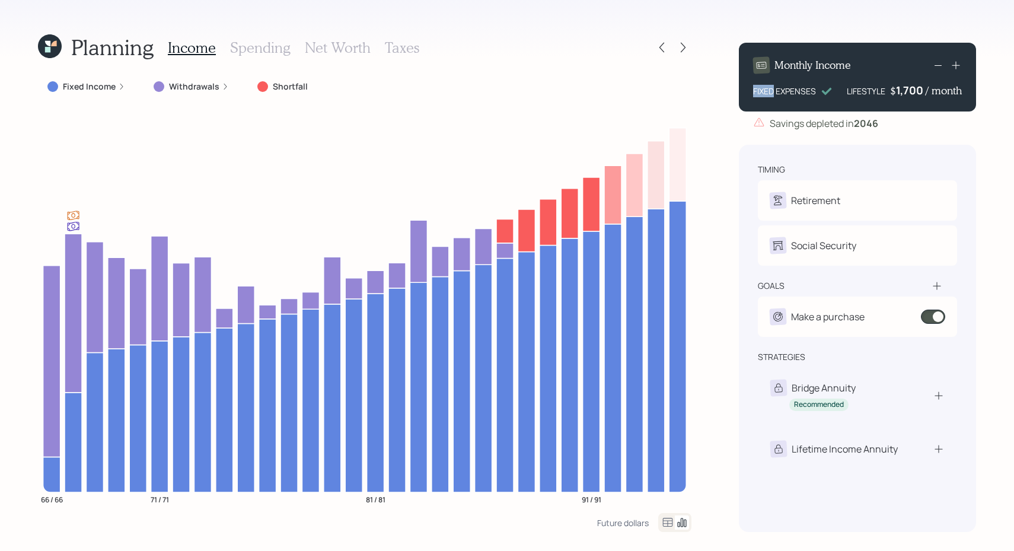
click at [935, 65] on rect at bounding box center [937, 65] width 7 height 1
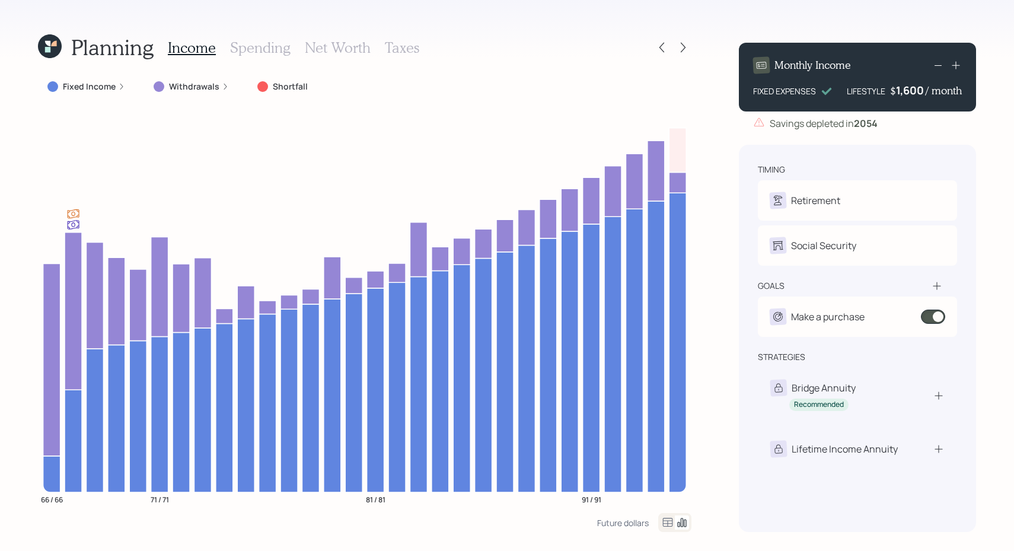
click at [256, 46] on h3 "Spending" at bounding box center [260, 47] width 60 height 17
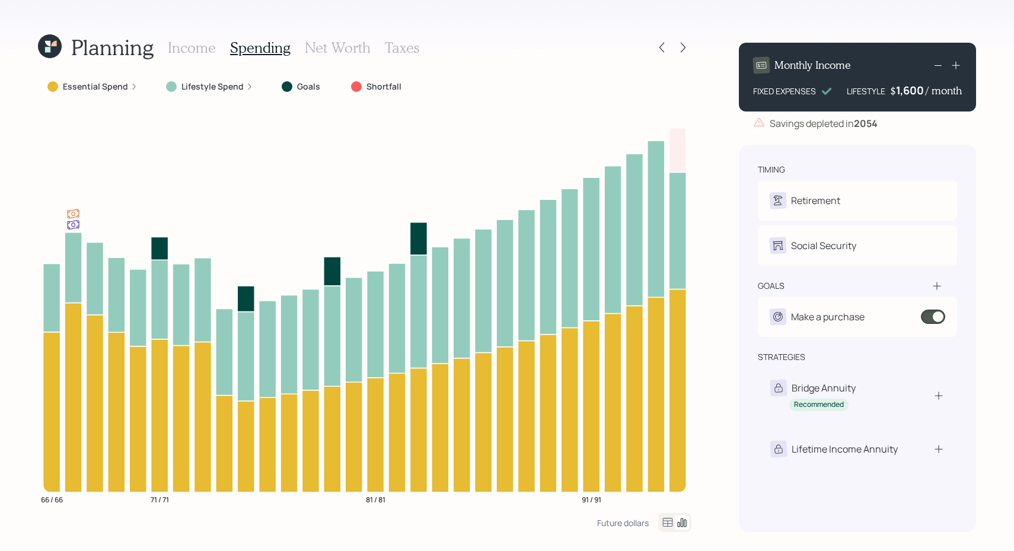
click at [194, 43] on h3 "Income" at bounding box center [192, 47] width 48 height 17
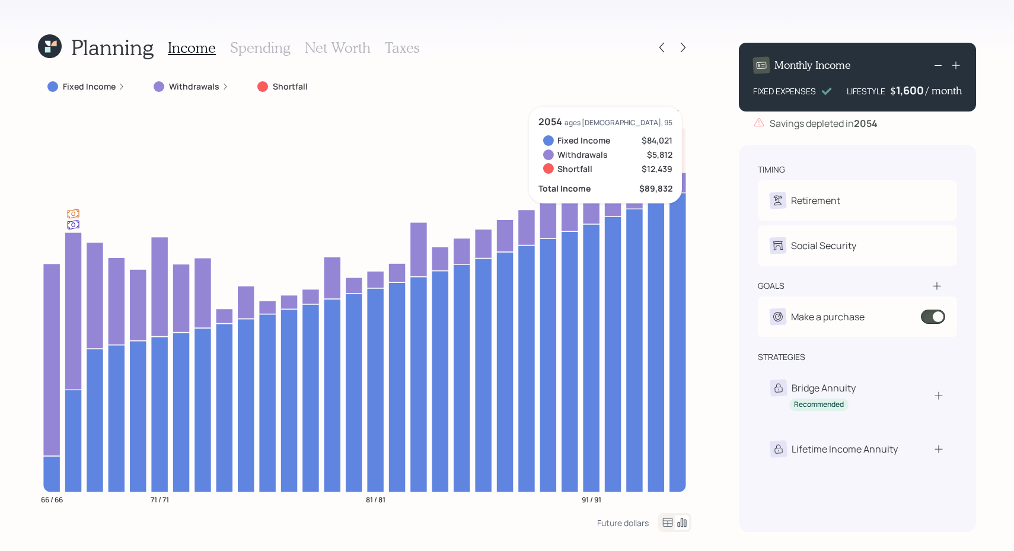
click at [731, 467] on div "Planning Income Spending Net Worth Taxes Fixed Income Withdrawals Shortfall 66 …" at bounding box center [507, 275] width 1014 height 551
